Goal: Task Accomplishment & Management: Complete application form

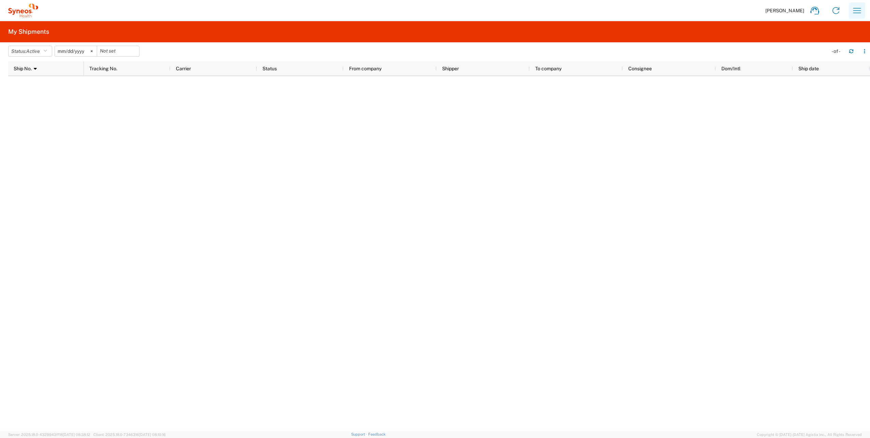
click at [861, 12] on icon "button" at bounding box center [857, 10] width 11 height 11
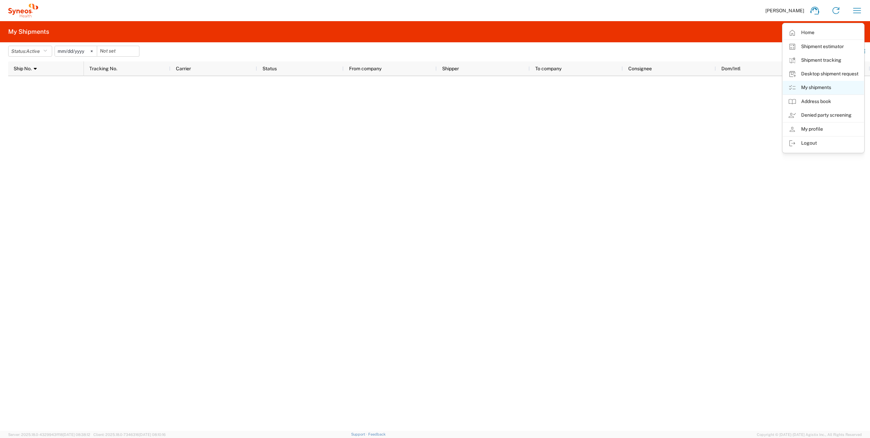
click at [814, 82] on link "My shipments" at bounding box center [823, 88] width 81 height 14
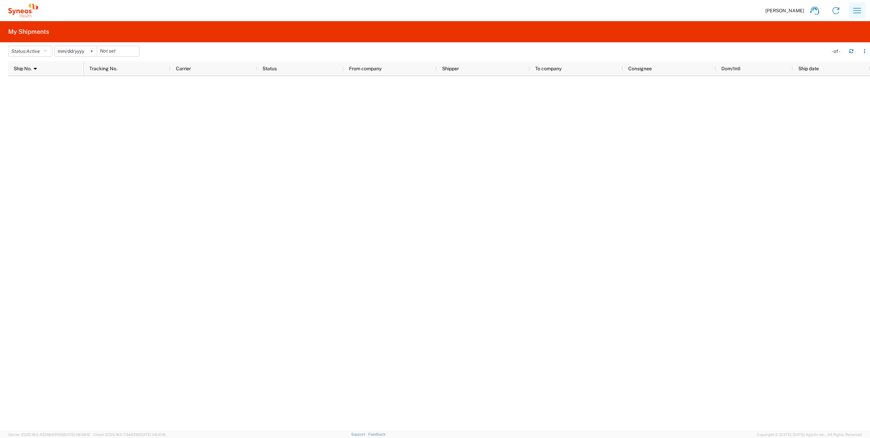
click at [858, 7] on icon "button" at bounding box center [857, 10] width 11 height 11
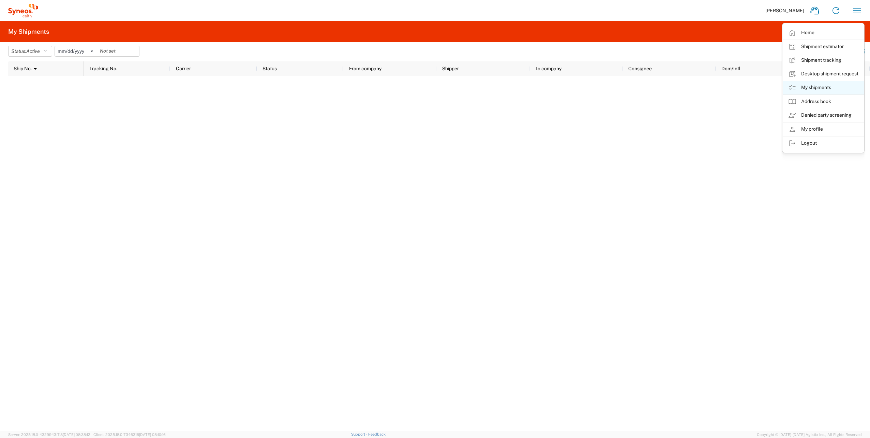
click at [812, 85] on link "My shipments" at bounding box center [823, 88] width 81 height 14
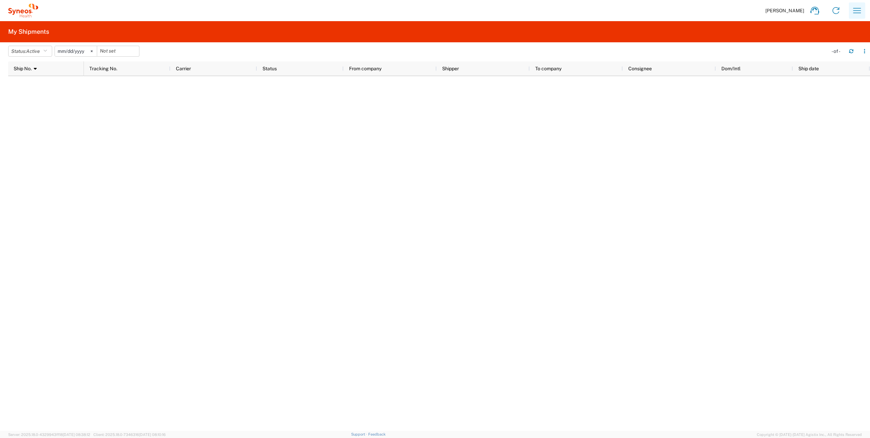
click at [856, 12] on icon "button" at bounding box center [857, 10] width 11 height 11
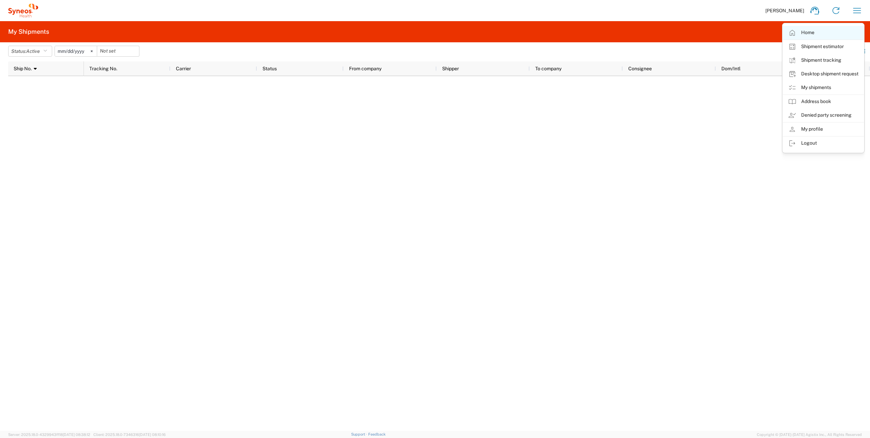
click at [814, 33] on link "Home" at bounding box center [823, 33] width 81 height 14
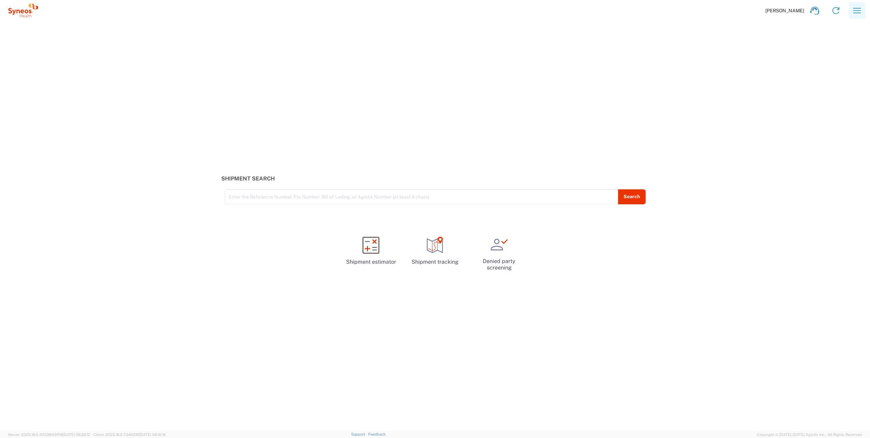
click at [853, 12] on icon "button" at bounding box center [857, 10] width 11 height 11
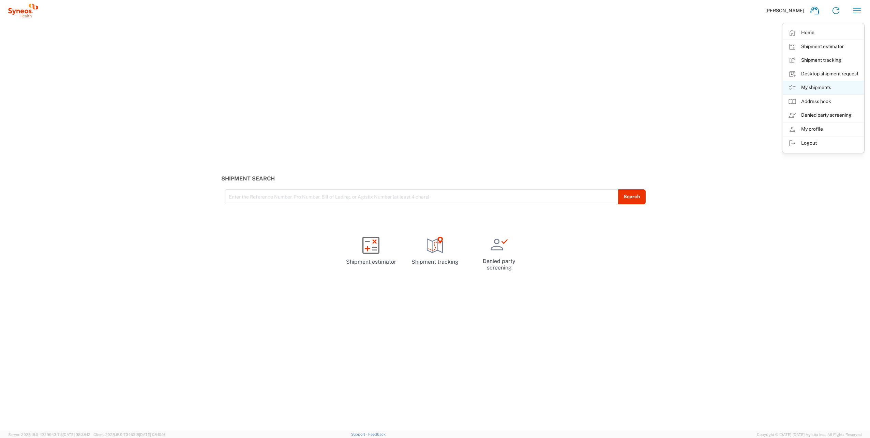
click at [813, 85] on link "My shipments" at bounding box center [823, 88] width 81 height 14
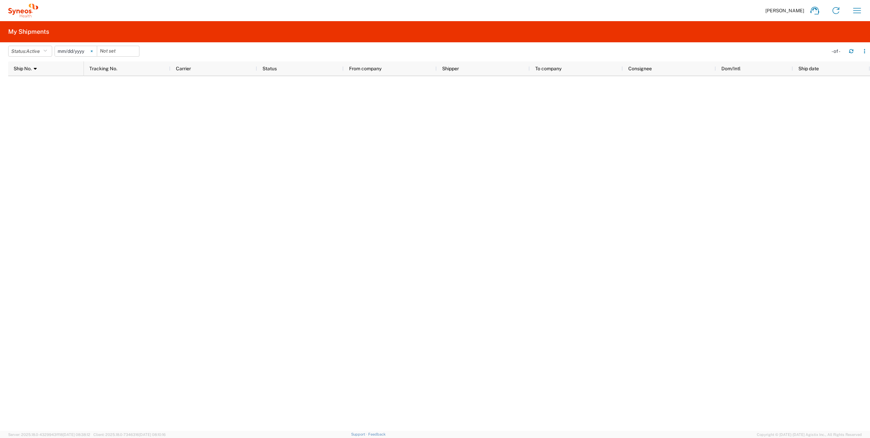
click at [94, 49] on svg-icon at bounding box center [92, 51] width 10 height 10
click at [859, 13] on icon "button" at bounding box center [857, 10] width 11 height 11
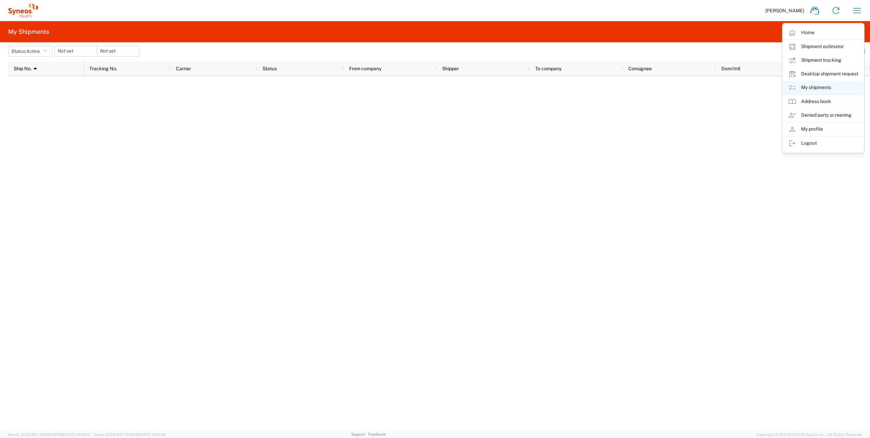
click at [810, 85] on link "My shipments" at bounding box center [823, 88] width 81 height 14
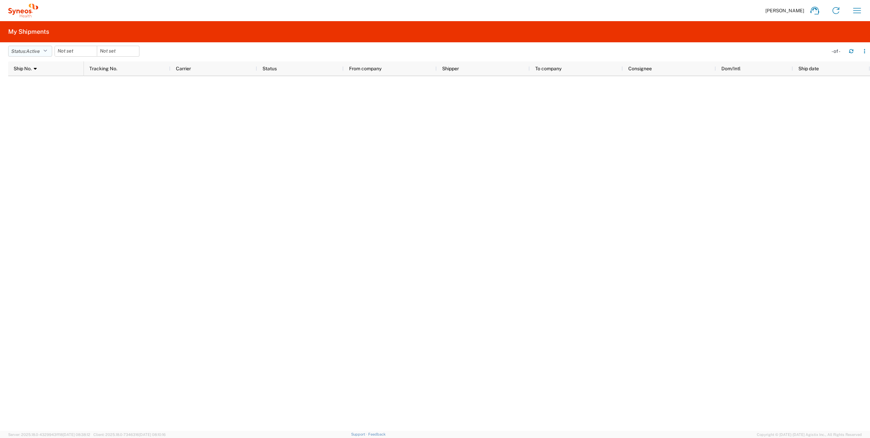
click at [47, 51] on icon "button" at bounding box center [45, 51] width 4 height 5
click at [49, 85] on span "All" at bounding box center [48, 87] width 79 height 11
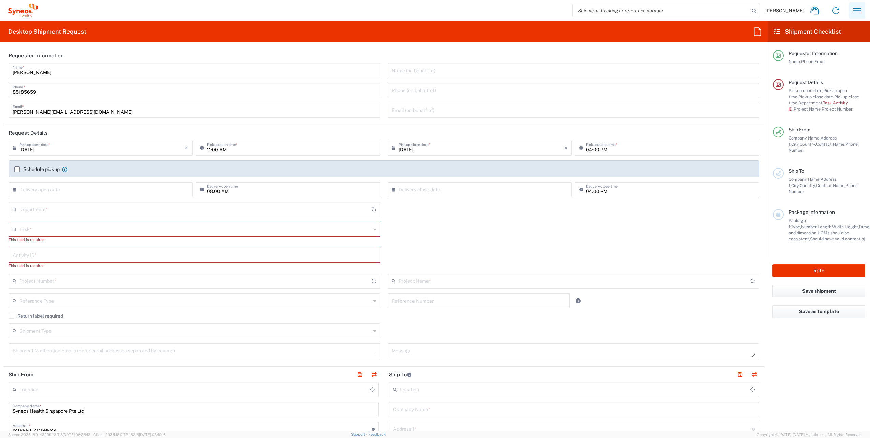
type input "Singapore"
type input "4510"
click at [856, 15] on icon "button" at bounding box center [857, 10] width 11 height 11
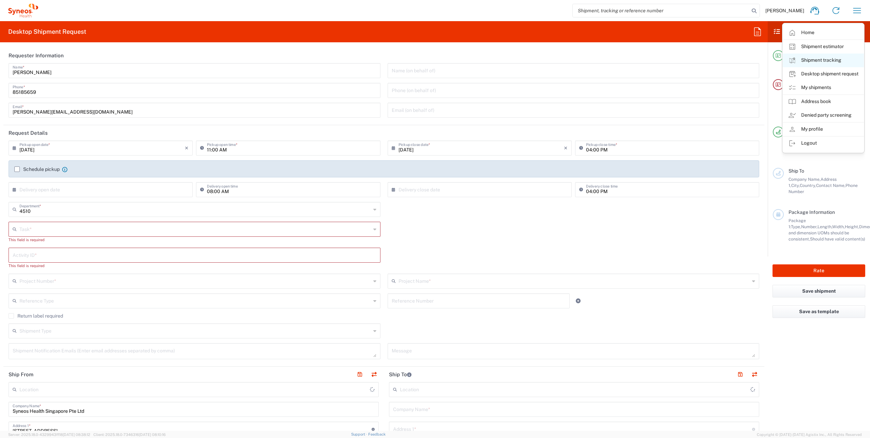
type input "Syneos Health Singapore PteLtd"
click at [793, 89] on icon at bounding box center [792, 87] width 6 height 5
